Goal: Task Accomplishment & Management: Use online tool/utility

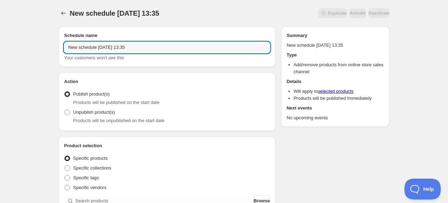
drag, startPoint x: 144, startPoint y: 48, endPoint x: -28, endPoint y: 50, distance: 171.2
click at [0, 50] on html "New schedule [DATE] 13:35. This page is ready New schedule [DATE] 13:35 Duplica…" at bounding box center [224, 101] width 448 height 203
type input "Remove Zenbox le 25"
click at [92, 113] on span "Unpublish product(s)" at bounding box center [94, 111] width 42 height 5
click at [65, 110] on input "Unpublish product(s)" at bounding box center [65, 109] width 0 height 0
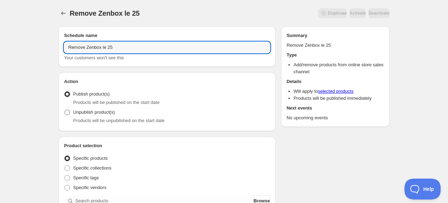
radio input "true"
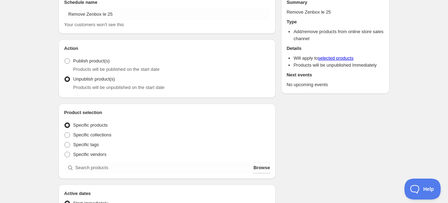
scroll to position [70, 0]
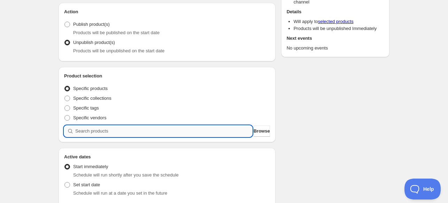
click at [138, 131] on input "search" at bounding box center [163, 131] width 177 height 11
type input "z"
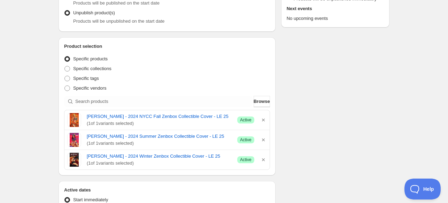
scroll to position [209, 0]
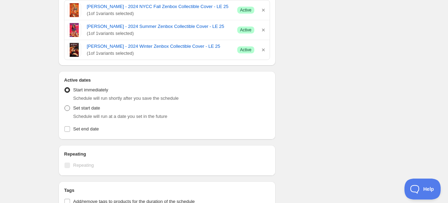
click at [79, 112] on label "Set start date" at bounding box center [82, 108] width 36 height 10
click at [65, 106] on input "Set start date" at bounding box center [65, 105] width 0 height 0
radio input "true"
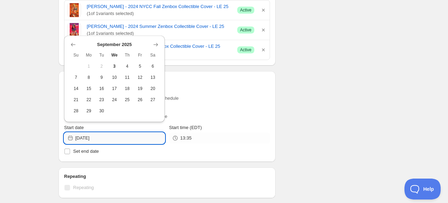
click at [119, 139] on input "[DATE]" at bounding box center [120, 137] width 90 height 11
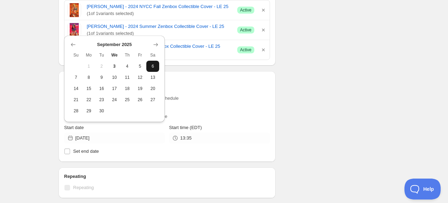
click at [152, 66] on span "6" at bounding box center [152, 66] width 7 height 6
type input "[DATE]"
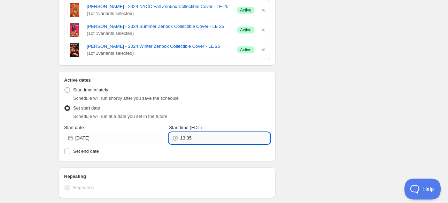
click at [197, 135] on input "13:35" at bounding box center [225, 137] width 90 height 11
click at [218, 132] on input "13:35" at bounding box center [225, 137] width 90 height 11
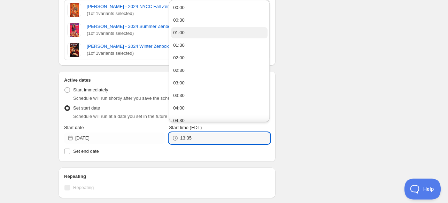
click at [204, 33] on button "01:00" at bounding box center [219, 32] width 97 height 11
type input "01:00"
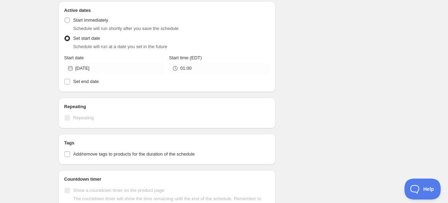
scroll to position [331, 0]
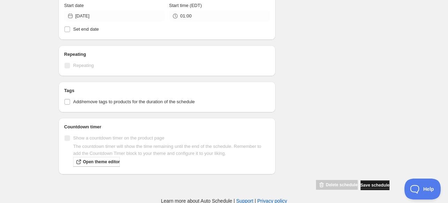
click at [365, 187] on button "Save schedule" at bounding box center [375, 185] width 29 height 10
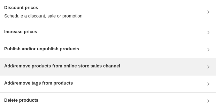
click at [29, 67] on h3 "Add/remove products from online store sales channel" at bounding box center [62, 65] width 116 height 7
